Goal: Task Accomplishment & Management: Manage account settings

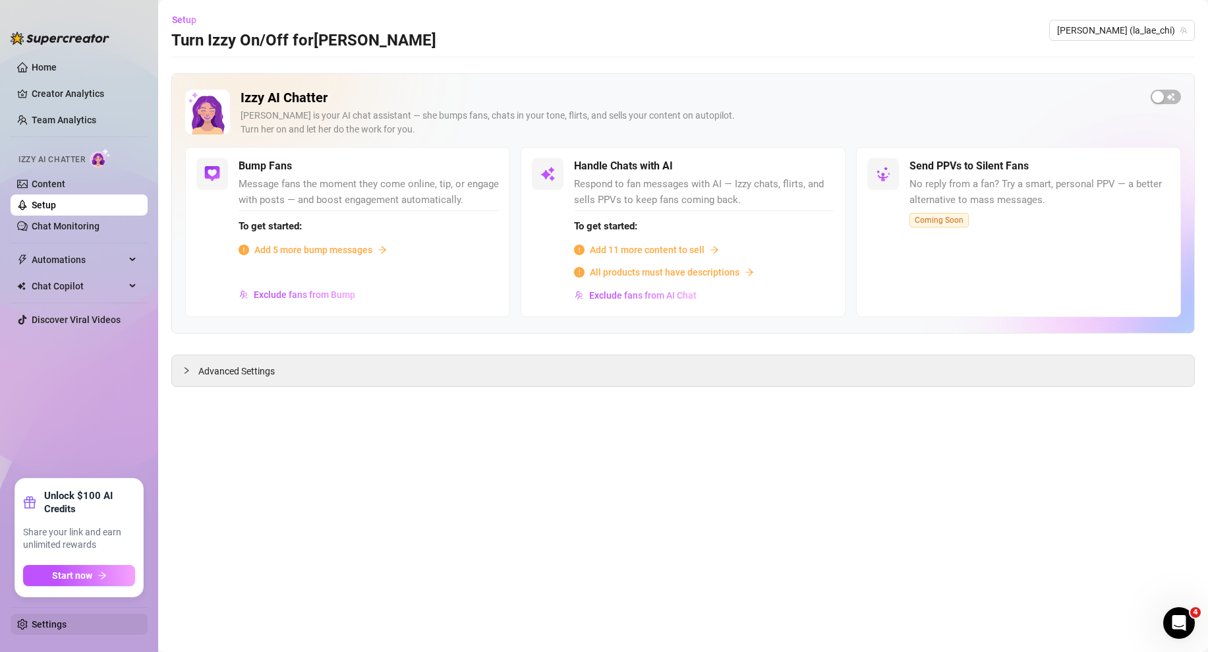
click at [44, 626] on link "Settings" at bounding box center [49, 624] width 35 height 11
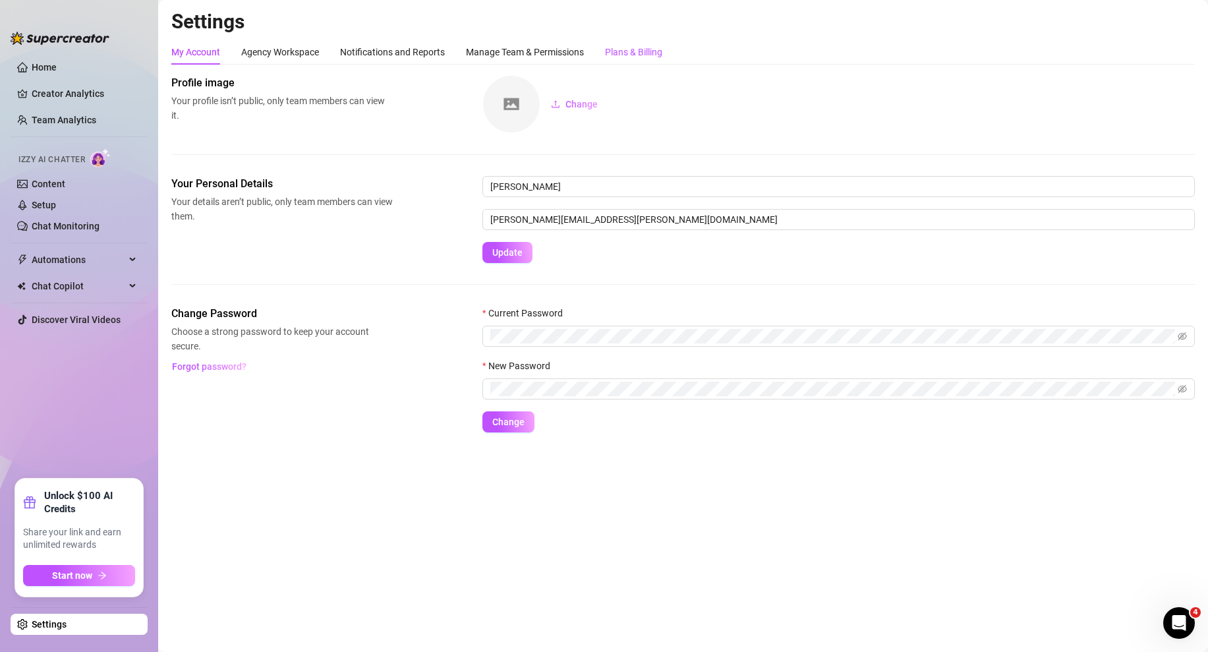
click at [637, 58] on div "Plans & Billing" at bounding box center [633, 52] width 57 height 14
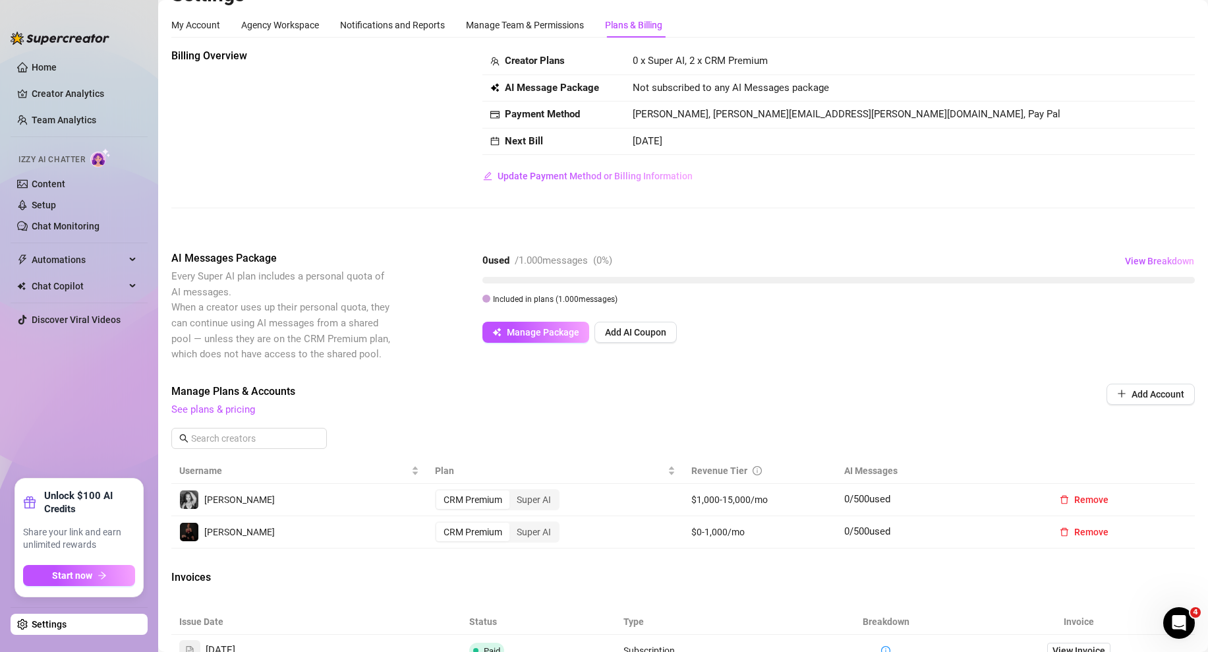
scroll to position [182, 0]
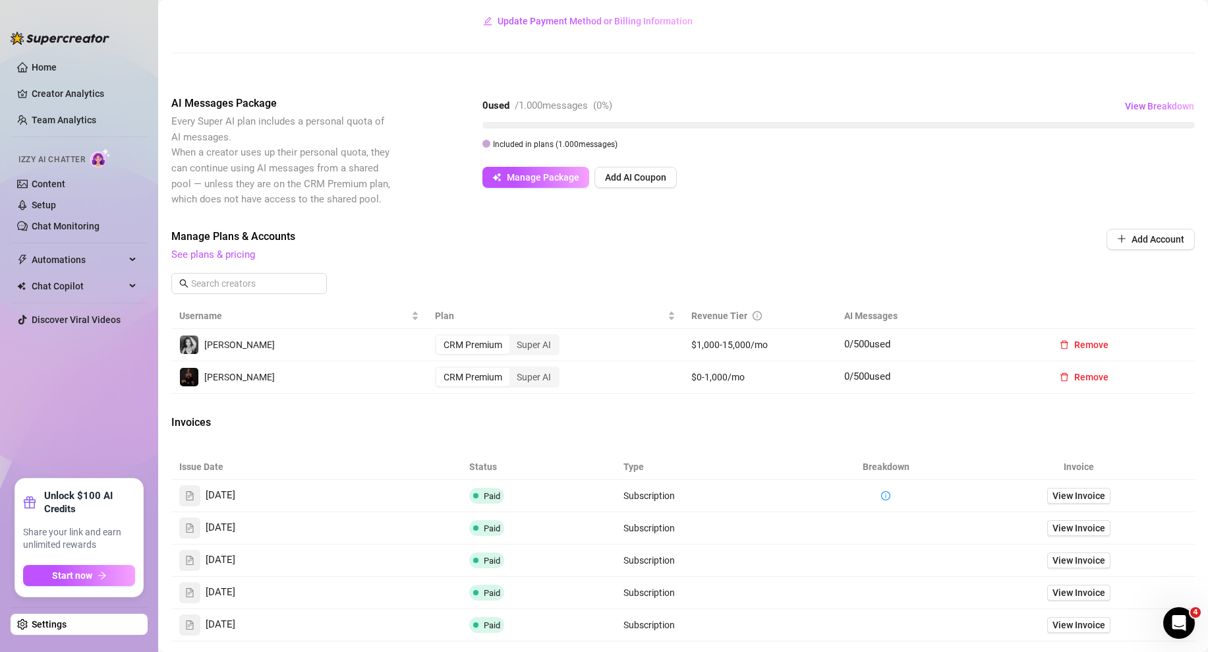
click at [1000, 424] on div "Invoices" at bounding box center [682, 424] width 1023 height 18
click at [1085, 494] on span "View Invoice" at bounding box center [1078, 495] width 53 height 14
